Goal: Task Accomplishment & Management: Manage account settings

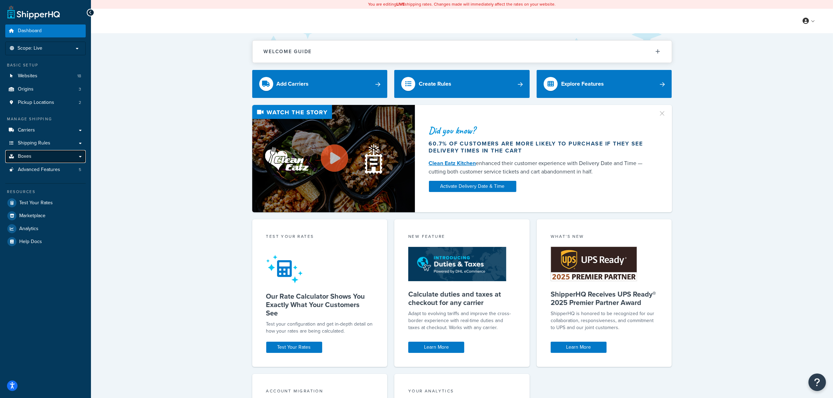
click at [34, 157] on link "Boxes" at bounding box center [45, 156] width 80 height 13
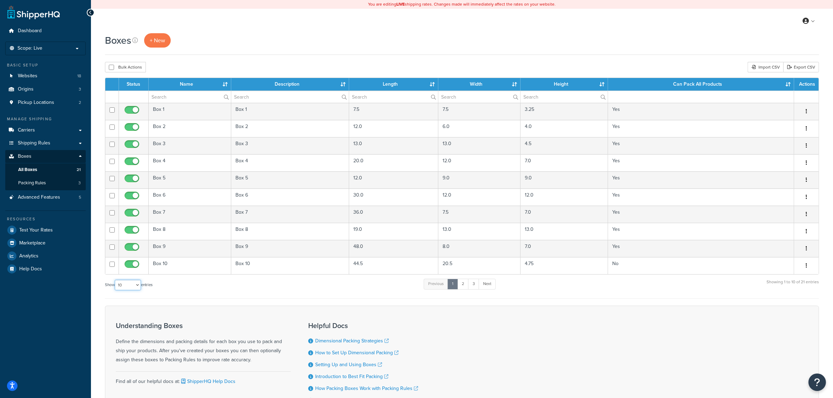
click at [126, 288] on select "10 15 25 50 100 1000" at bounding box center [128, 285] width 26 height 10
select select "100"
click at [115, 281] on select "10 15 25 50 100 1000" at bounding box center [128, 285] width 26 height 10
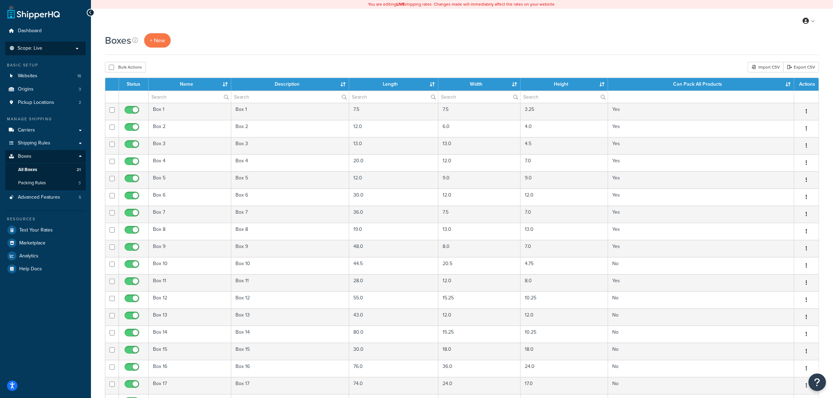
click at [34, 49] on span "Scope: Live" at bounding box center [29, 48] width 25 height 6
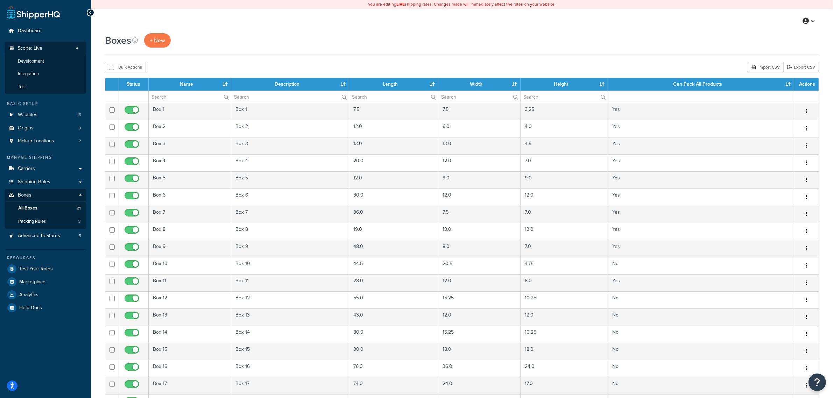
click at [37, 59] on span "Development" at bounding box center [31, 61] width 26 height 6
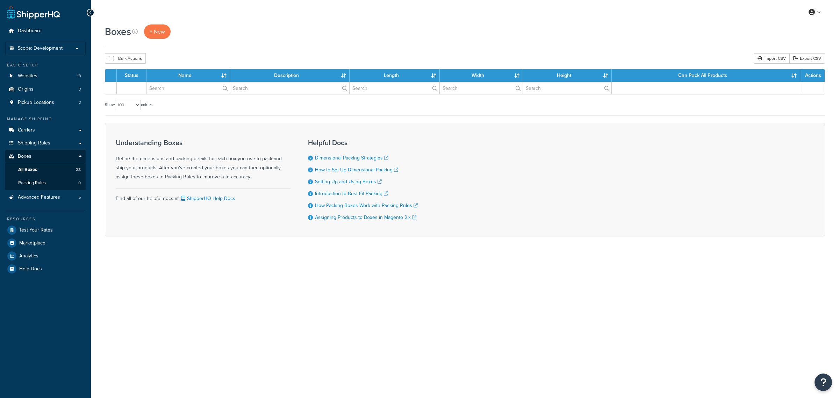
select select "100"
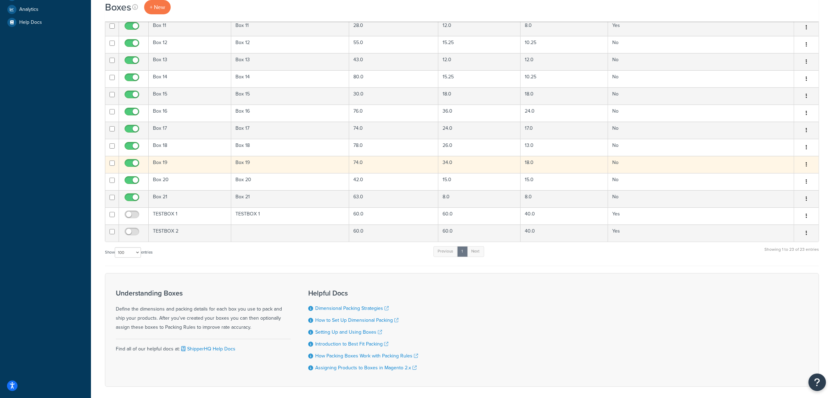
scroll to position [280, 0]
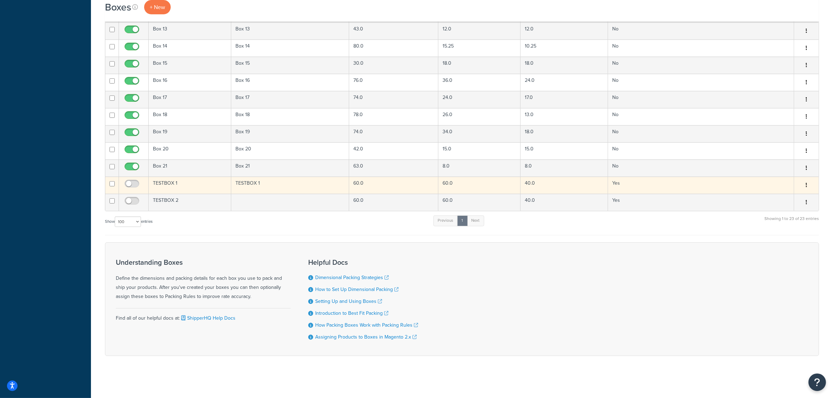
click at [268, 181] on td "TESTBOX 1" at bounding box center [290, 185] width 118 height 17
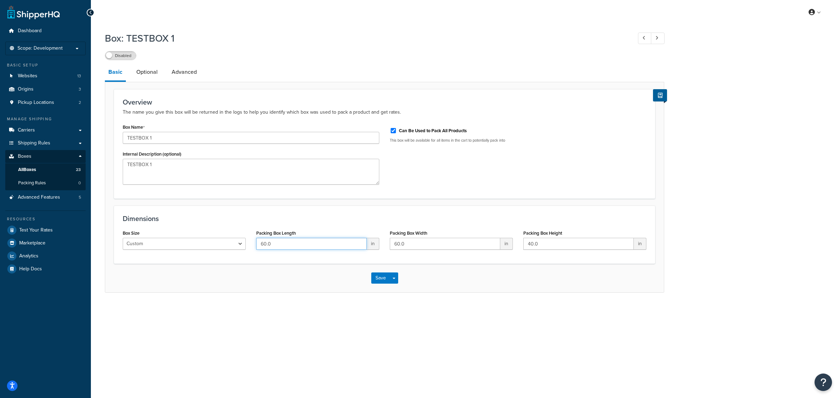
drag, startPoint x: 278, startPoint y: 242, endPoint x: 240, endPoint y: 248, distance: 38.2
click at [240, 248] on div "Box Size Custom USPS Small Flat Box USPS Medium Flat Box USPS Large Flat Box US…" at bounding box center [384, 241] width 534 height 27
type input "57"
type input "22"
type input "6.5"
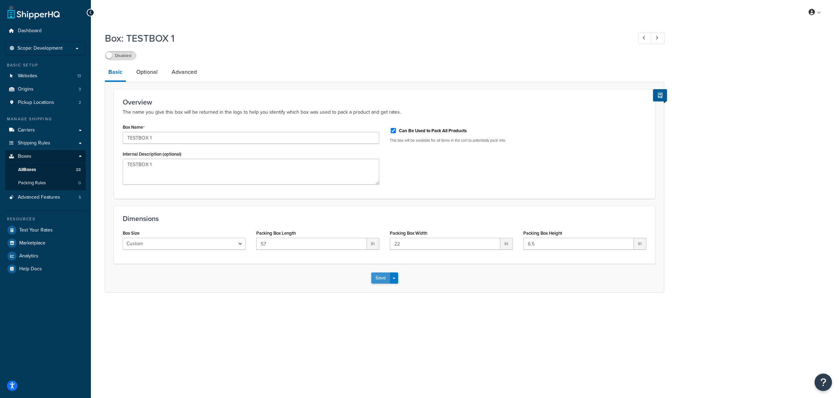
click at [376, 280] on button "Save" at bounding box center [380, 277] width 19 height 11
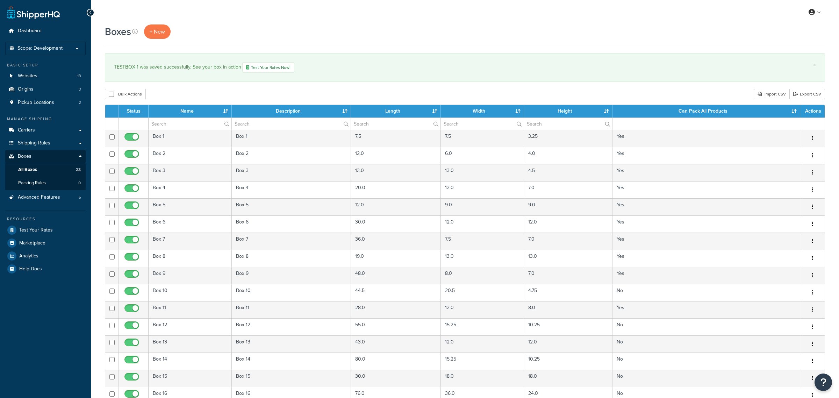
select select "100"
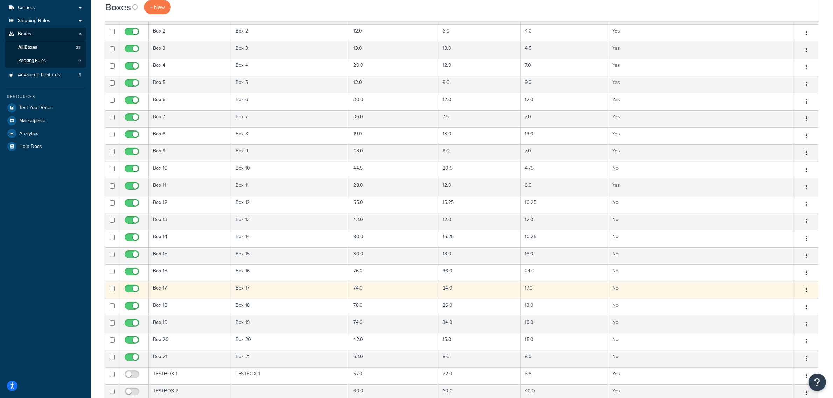
scroll to position [262, 0]
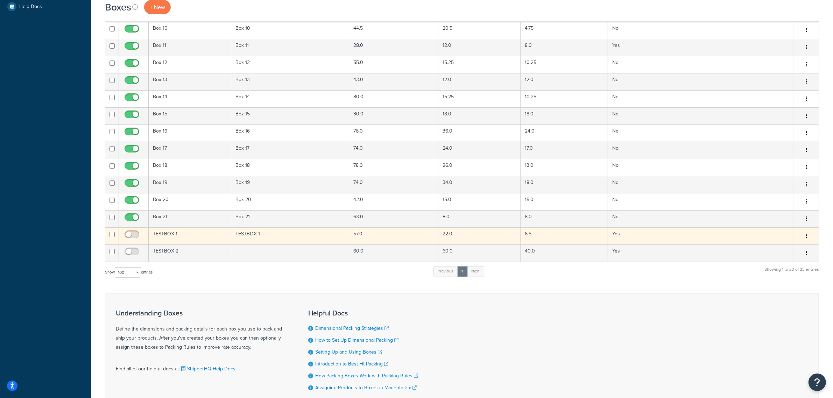
click at [135, 235] on input "checkbox" at bounding box center [132, 236] width 19 height 9
checkbox input "true"
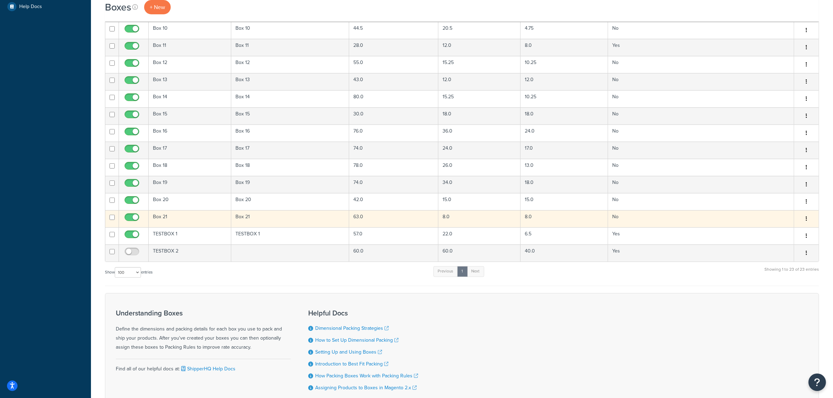
click at [135, 221] on input "checkbox" at bounding box center [132, 219] width 19 height 9
checkbox input "false"
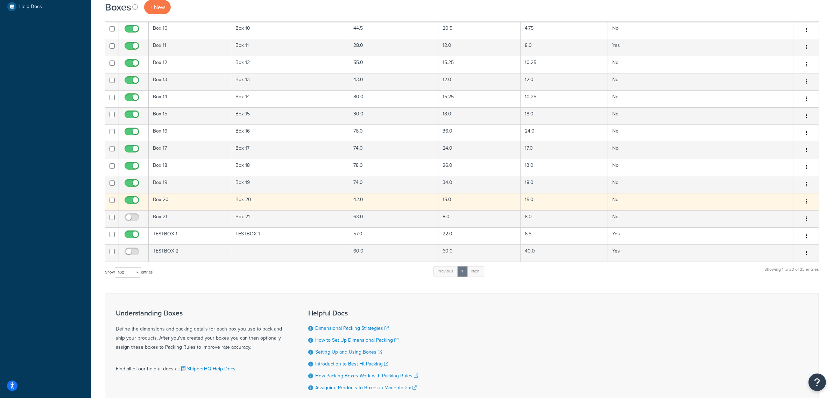
click at [128, 205] on input "checkbox" at bounding box center [132, 202] width 19 height 9
checkbox input "false"
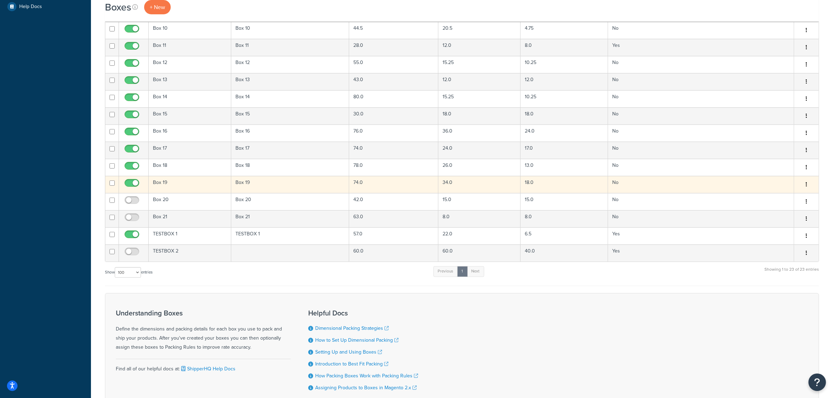
click at [129, 186] on input "checkbox" at bounding box center [132, 184] width 19 height 9
checkbox input "false"
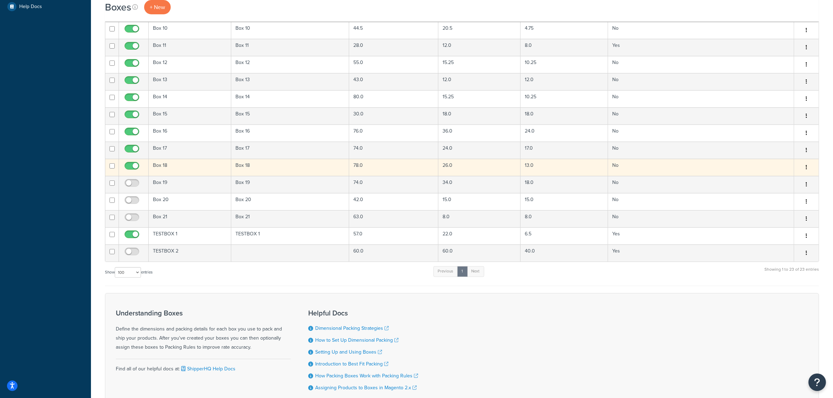
click at [130, 166] on input "checkbox" at bounding box center [132, 167] width 19 height 9
checkbox input "false"
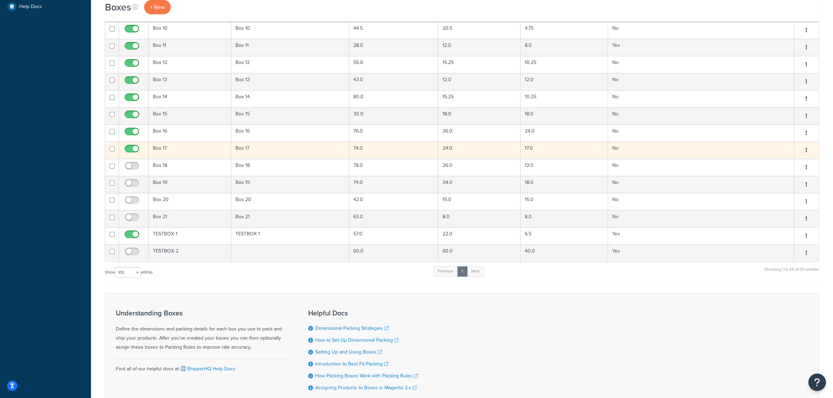
click at [135, 148] on input "checkbox" at bounding box center [132, 150] width 19 height 9
checkbox input "false"
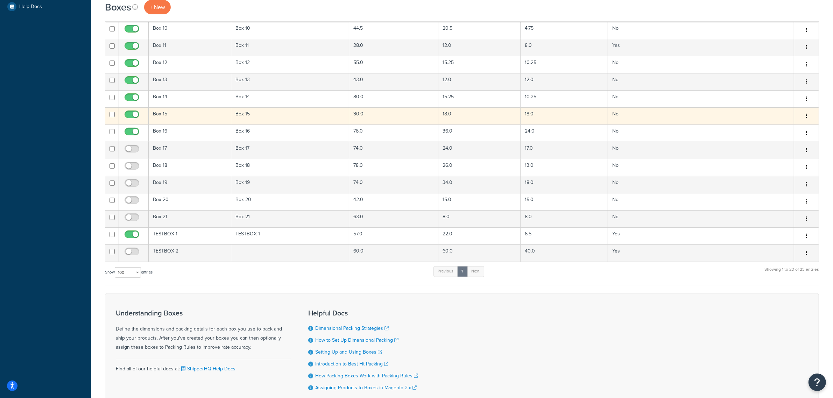
click at [122, 123] on td at bounding box center [134, 115] width 30 height 17
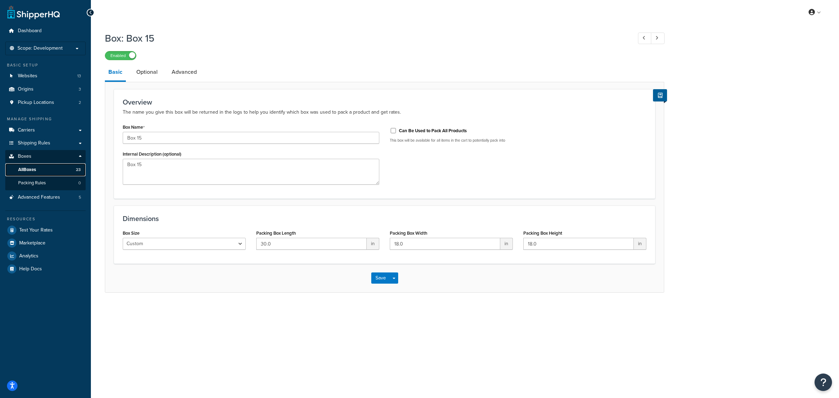
click at [25, 169] on span "All Boxes" at bounding box center [27, 170] width 18 height 6
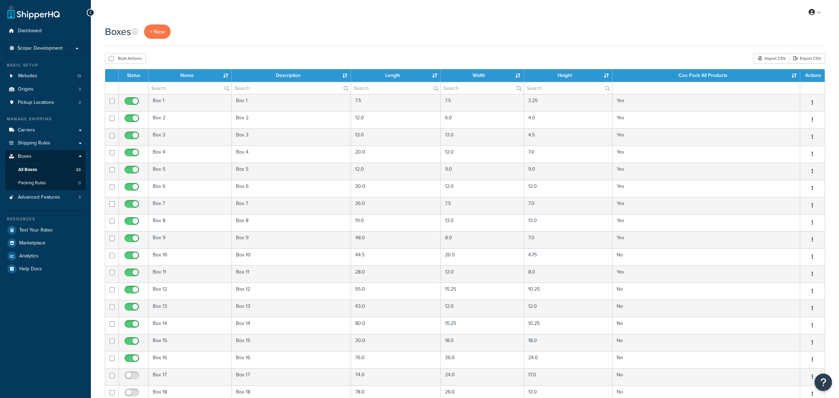
select select "100"
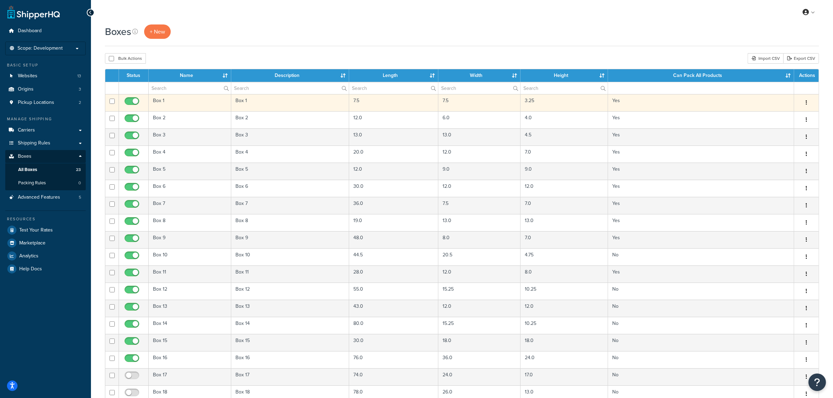
click at [128, 102] on input "checkbox" at bounding box center [132, 103] width 19 height 9
checkbox input "false"
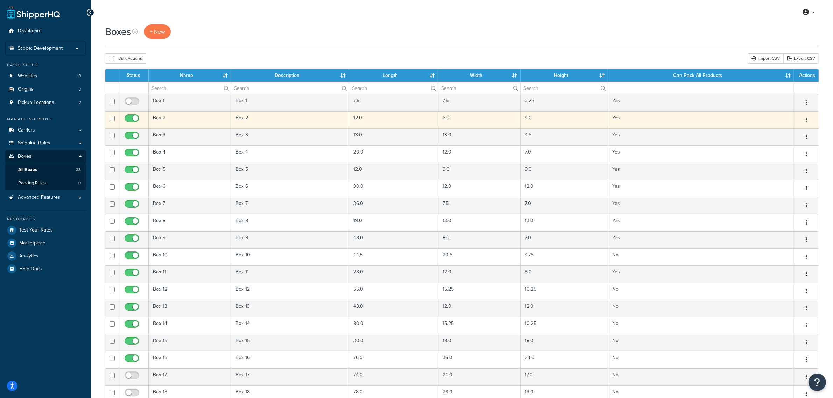
click at [128, 119] on input "checkbox" at bounding box center [132, 120] width 19 height 9
checkbox input "false"
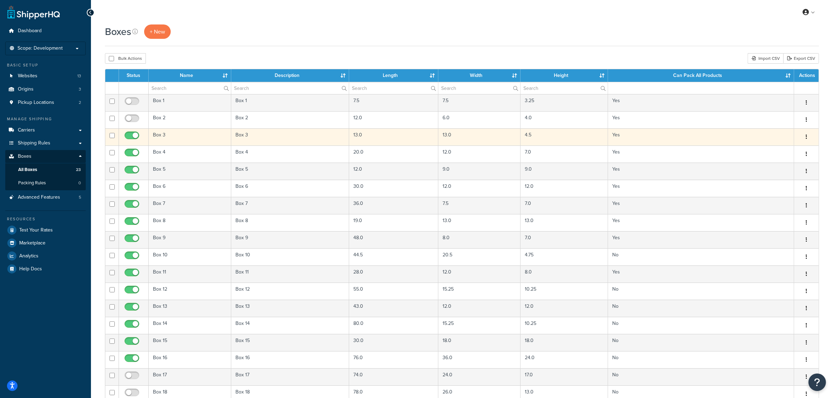
drag, startPoint x: 128, startPoint y: 138, endPoint x: 134, endPoint y: 136, distance: 5.8
click at [131, 137] on input "checkbox" at bounding box center [132, 137] width 19 height 9
checkbox input "false"
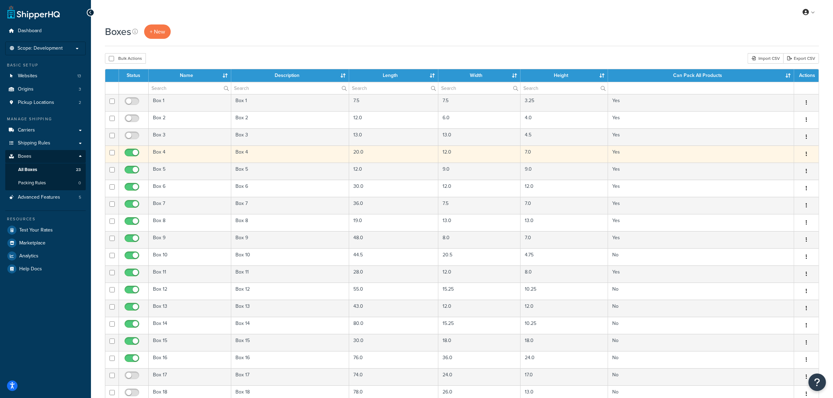
click at [129, 151] on input "checkbox" at bounding box center [132, 154] width 19 height 9
checkbox input "false"
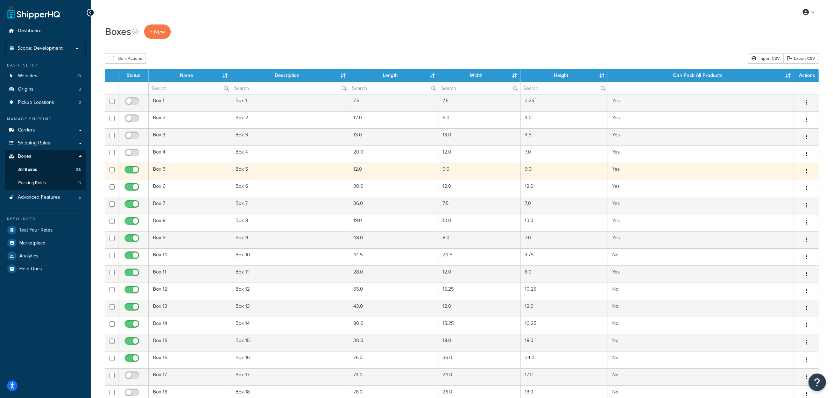
click at [130, 172] on input "checkbox" at bounding box center [132, 171] width 19 height 9
checkbox input "false"
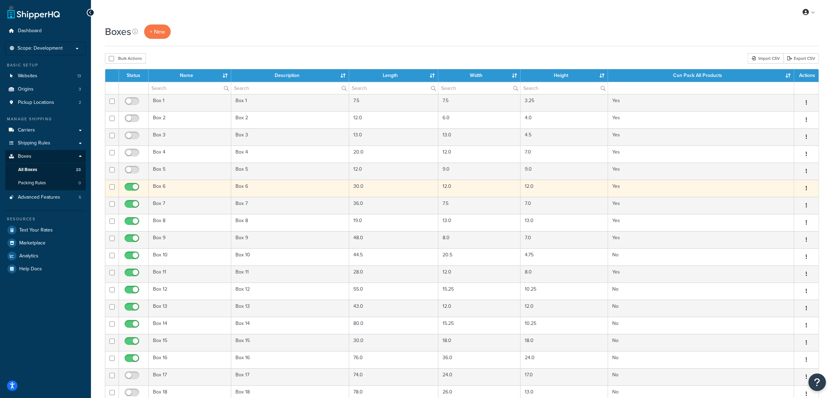
click at [128, 185] on input "checkbox" at bounding box center [132, 188] width 19 height 9
checkbox input "false"
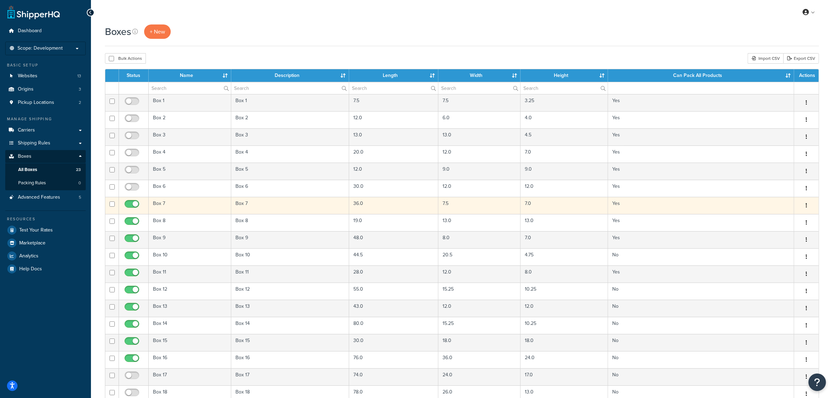
click at [130, 205] on input "checkbox" at bounding box center [132, 205] width 19 height 9
checkbox input "false"
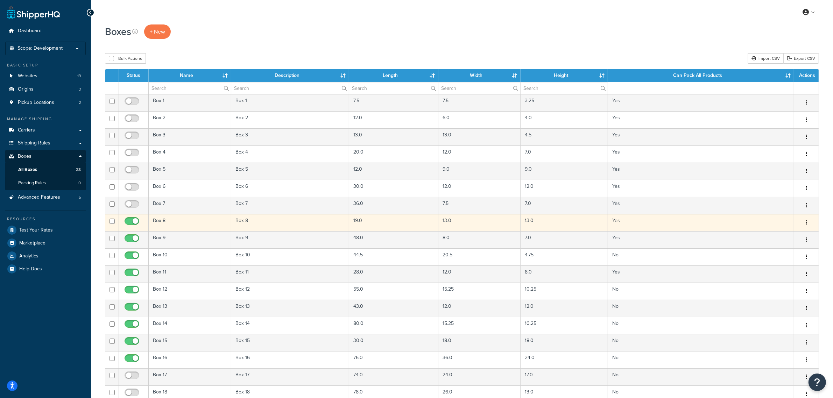
click at [131, 221] on input "checkbox" at bounding box center [132, 223] width 19 height 9
checkbox input "false"
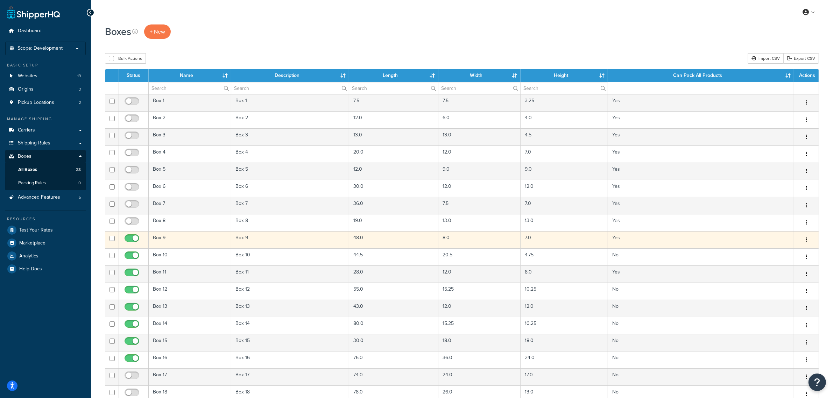
click at [130, 237] on input "checkbox" at bounding box center [132, 240] width 19 height 9
checkbox input "false"
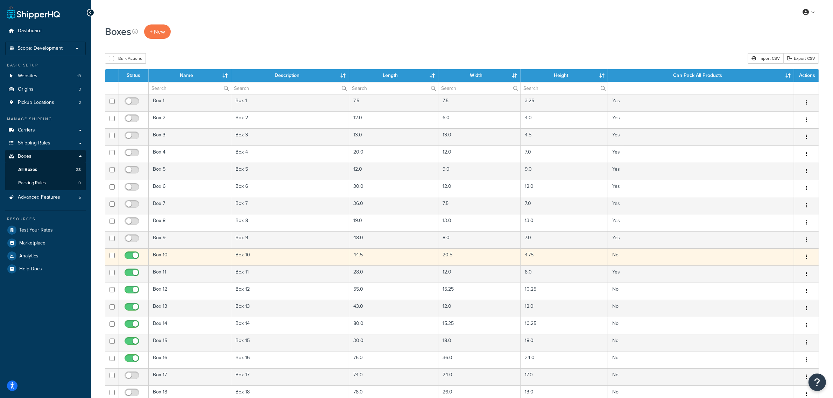
click at [130, 254] on span at bounding box center [131, 255] width 15 height 8
click at [130, 254] on input "checkbox" at bounding box center [132, 257] width 19 height 9
checkbox input "false"
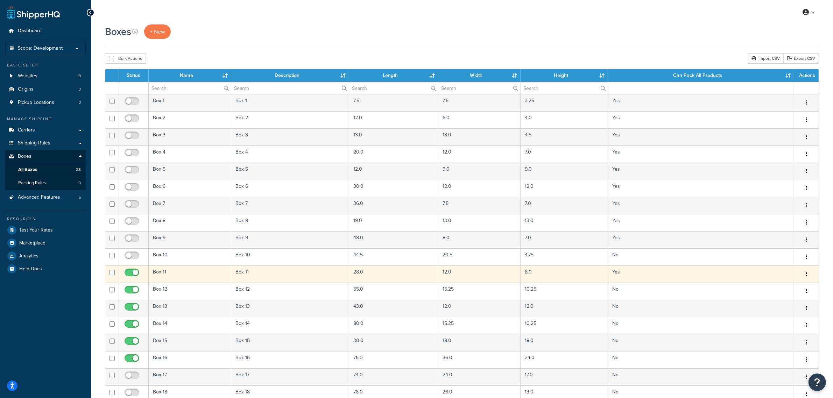
click at [127, 275] on input "checkbox" at bounding box center [132, 274] width 19 height 9
checkbox input "false"
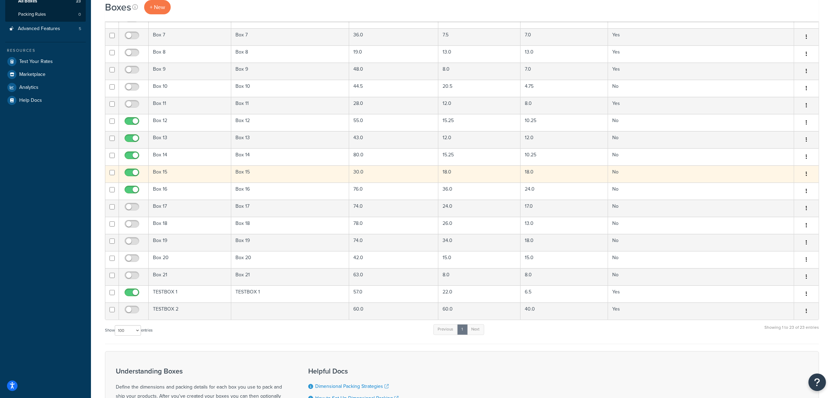
scroll to position [175, 0]
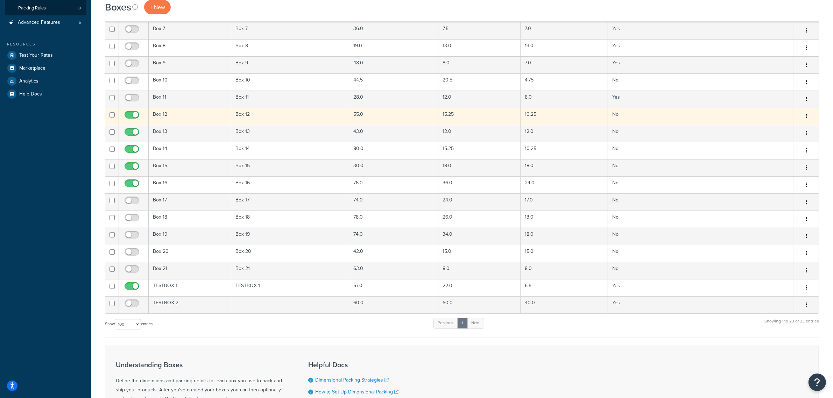
click at [132, 116] on input "checkbox" at bounding box center [132, 116] width 19 height 9
checkbox input "false"
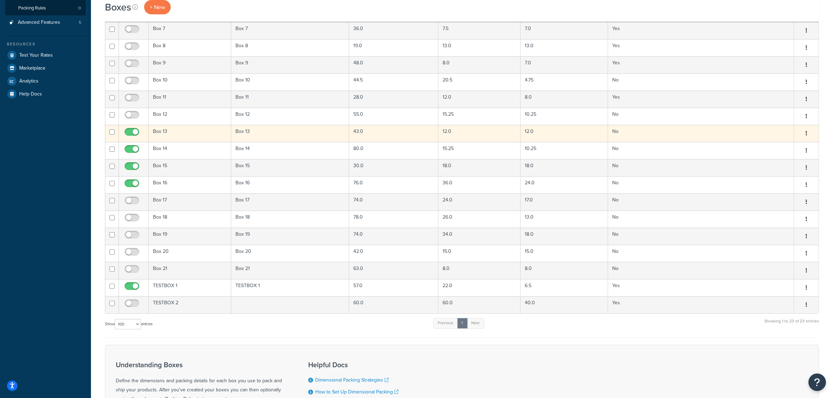
click at [134, 135] on input "checkbox" at bounding box center [132, 133] width 19 height 9
checkbox input "false"
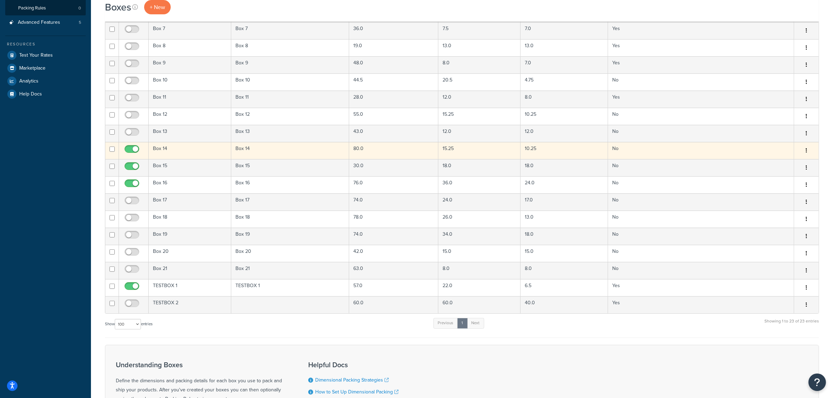
click at [129, 151] on input "checkbox" at bounding box center [132, 151] width 19 height 9
checkbox input "false"
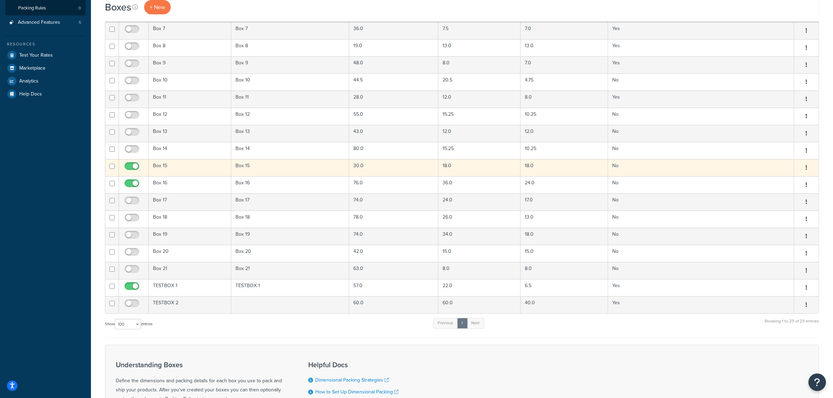
click at [130, 170] on input "checkbox" at bounding box center [132, 168] width 19 height 9
checkbox input "false"
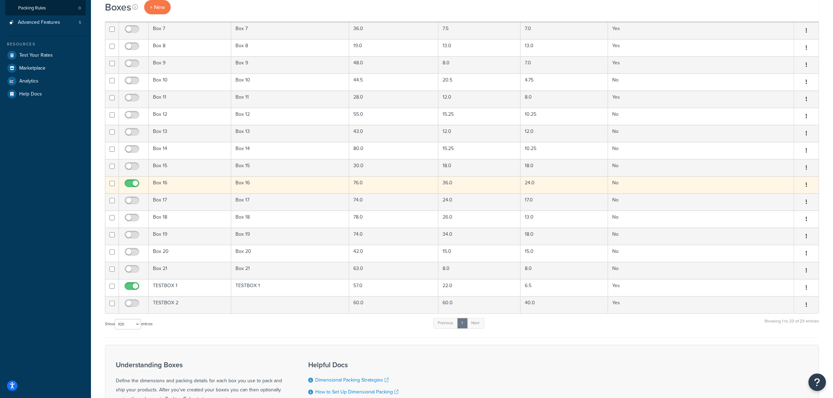
click at [130, 182] on input "checkbox" at bounding box center [132, 185] width 19 height 9
checkbox input "false"
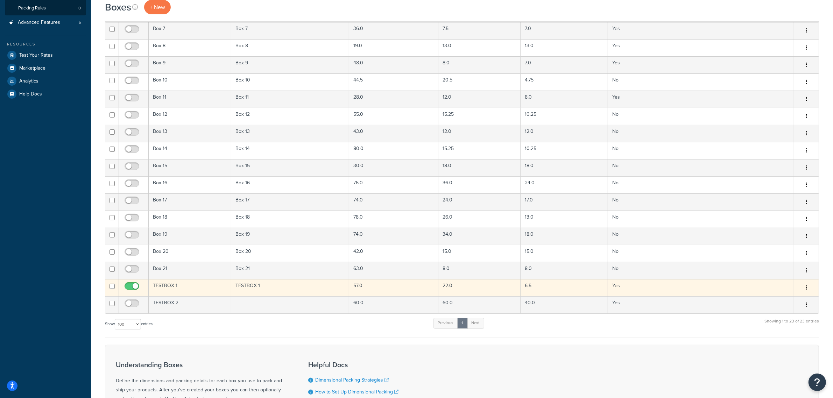
click at [289, 295] on td "TESTBOX 1" at bounding box center [290, 287] width 118 height 17
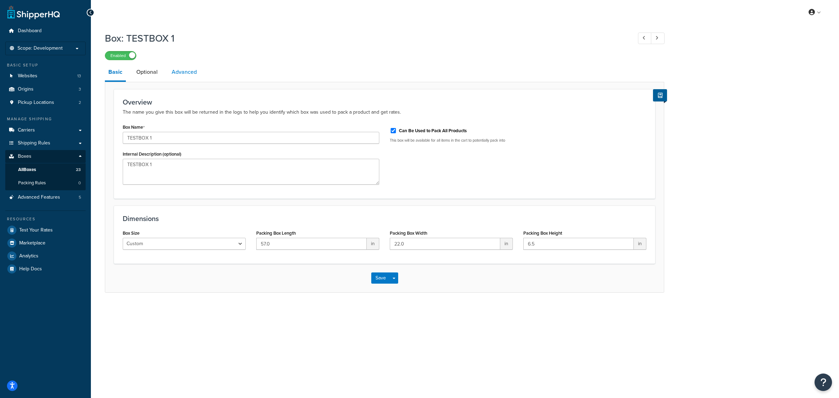
click at [179, 74] on link "Advanced" at bounding box center [184, 72] width 32 height 17
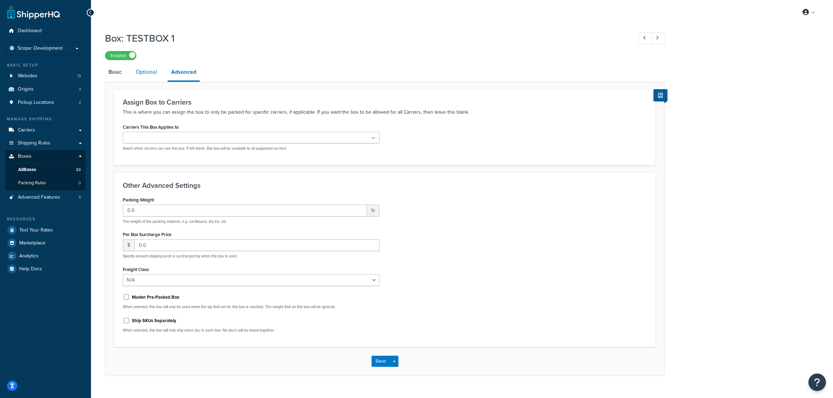
click at [144, 69] on link "Optional" at bounding box center [146, 72] width 28 height 17
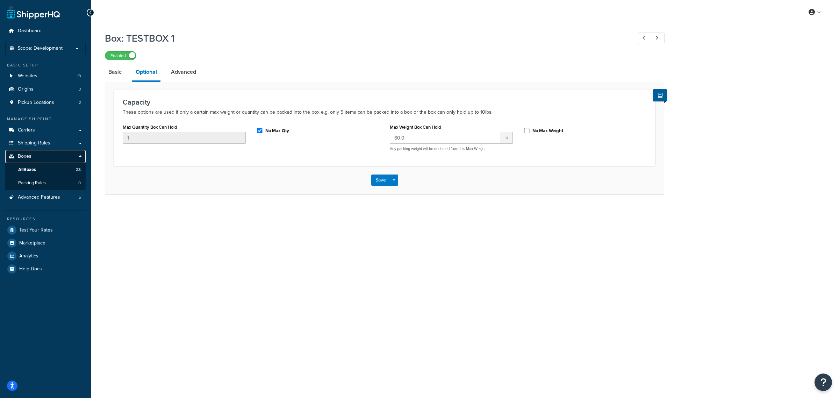
click at [28, 157] on span "Boxes" at bounding box center [25, 157] width 14 height 6
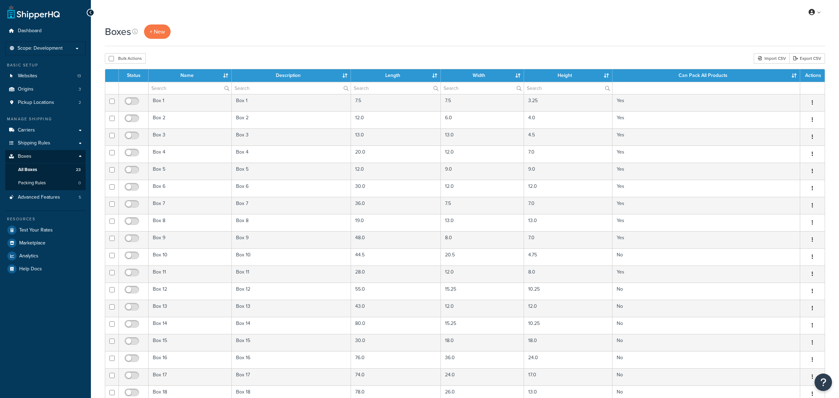
select select "100"
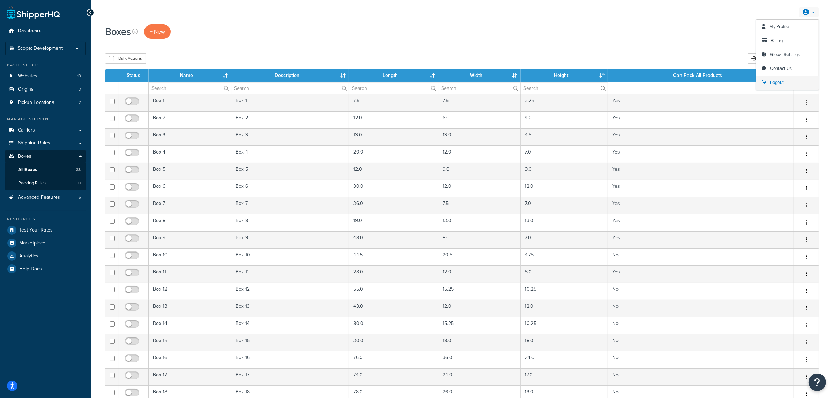
click at [773, 85] on span "Logout" at bounding box center [777, 82] width 14 height 7
